Goal: Transaction & Acquisition: Purchase product/service

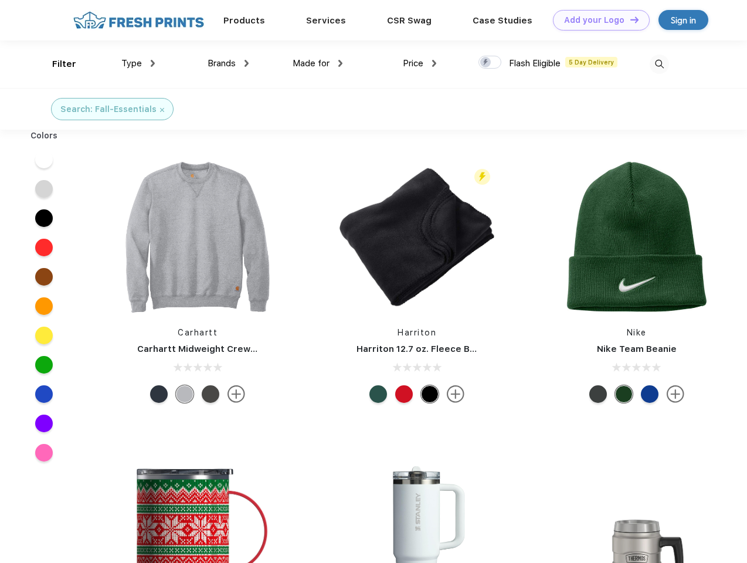
scroll to position [1, 0]
click at [597, 20] on link "Add your Logo Design Tool" at bounding box center [601, 20] width 97 height 21
click at [0, 0] on div "Design Tool" at bounding box center [0, 0] width 0 height 0
click at [629, 19] on link "Add your Logo Design Tool" at bounding box center [601, 20] width 97 height 21
click at [56, 64] on div "Filter" at bounding box center [64, 63] width 24 height 13
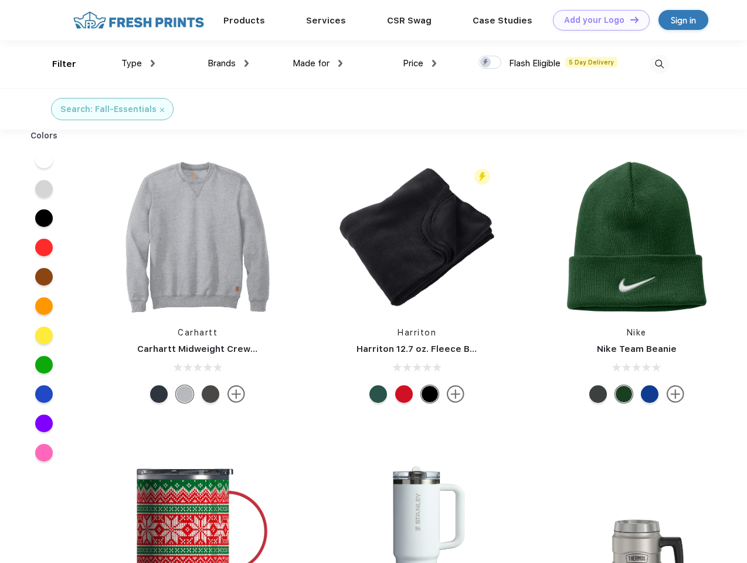
click at [138, 63] on span "Type" at bounding box center [131, 63] width 21 height 11
click at [228, 63] on span "Brands" at bounding box center [222, 63] width 28 height 11
click at [318, 63] on span "Made for" at bounding box center [311, 63] width 37 height 11
click at [420, 63] on span "Price" at bounding box center [413, 63] width 21 height 11
click at [490, 63] on div at bounding box center [490, 62] width 23 height 13
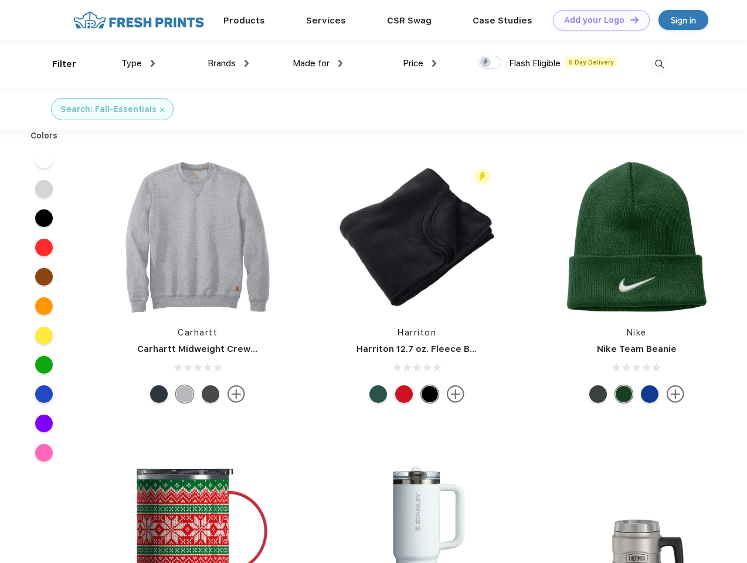
click at [486, 63] on input "checkbox" at bounding box center [483, 59] width 8 height 8
click at [659, 64] on img at bounding box center [659, 64] width 19 height 19
